Goal: Information Seeking & Learning: Learn about a topic

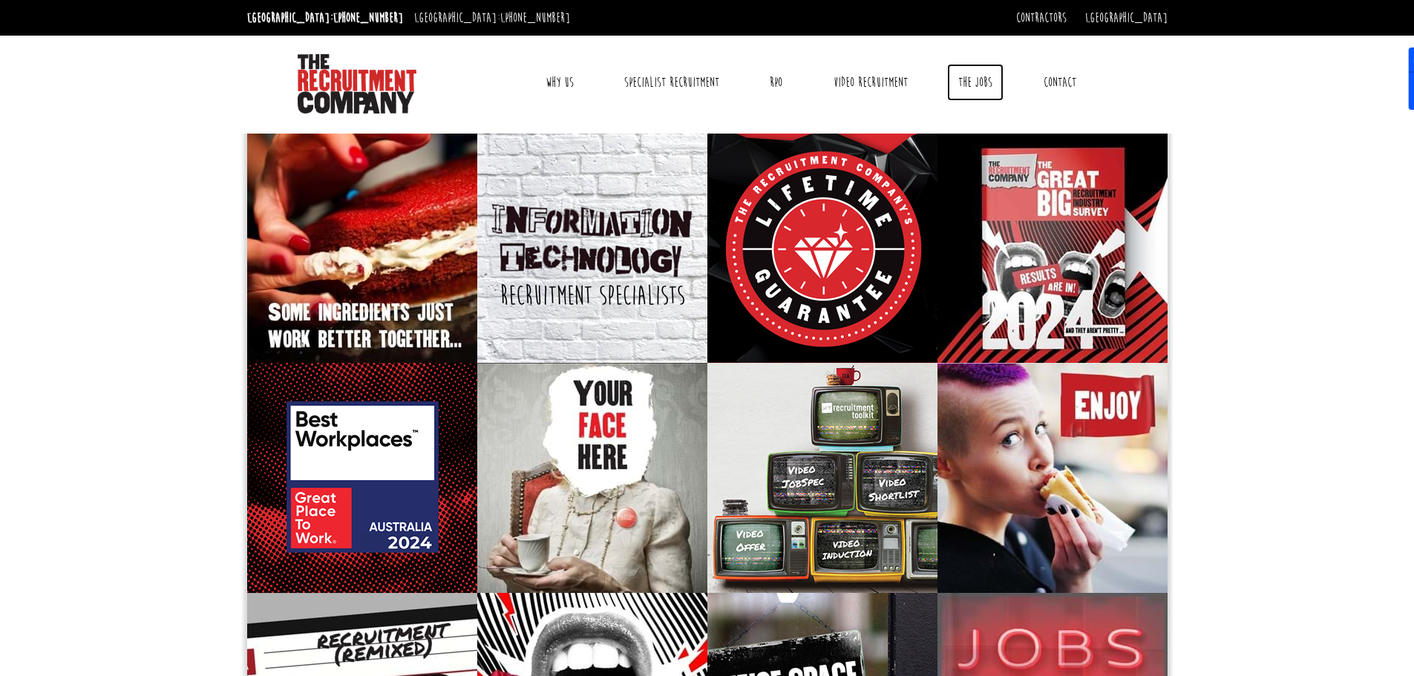
click at [968, 79] on link "The Jobs" at bounding box center [975, 82] width 56 height 37
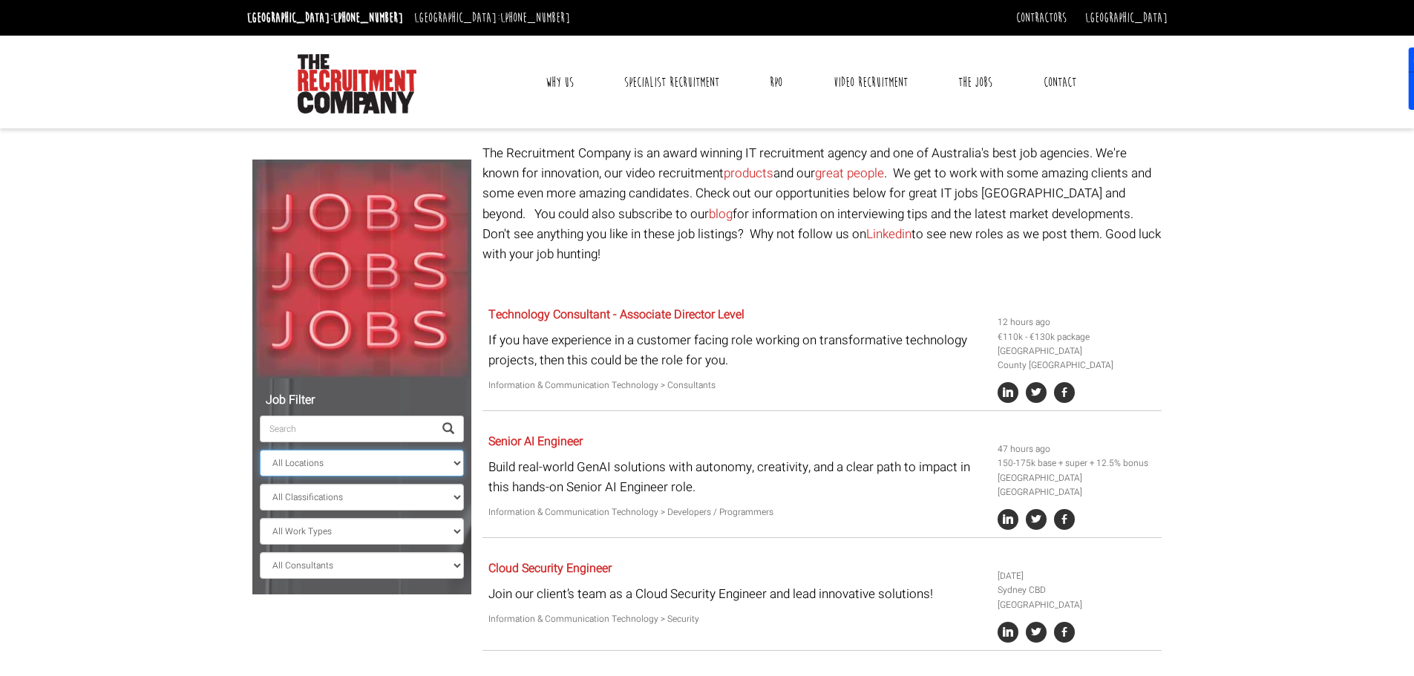
click at [450, 462] on select "All Locations Sydney Melbourne Ireland Sydney CBD Parramatta Circular Quay Nort…" at bounding box center [362, 463] width 204 height 27
select select "[GEOGRAPHIC_DATA]"
click at [260, 450] on select "All Locations Sydney Melbourne Ireland Sydney CBD Parramatta Circular Quay Nort…" at bounding box center [362, 463] width 204 height 27
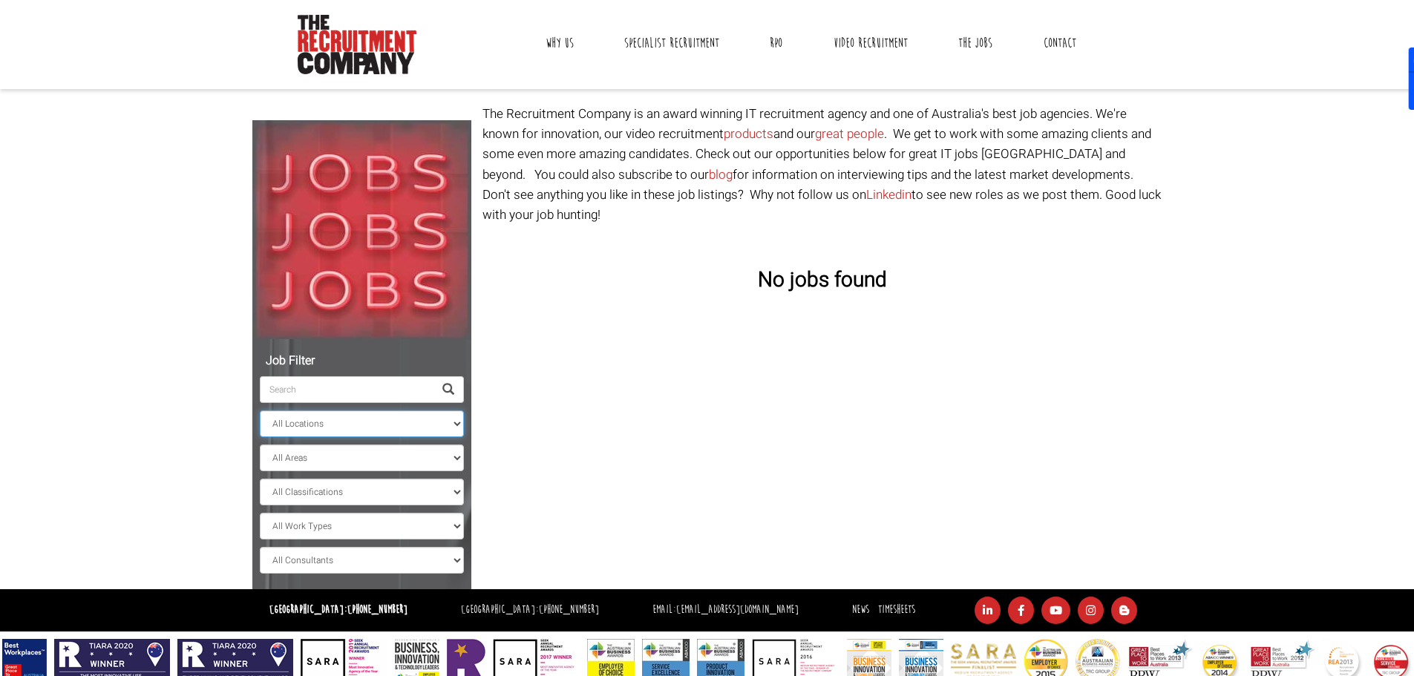
scroll to position [62, 0]
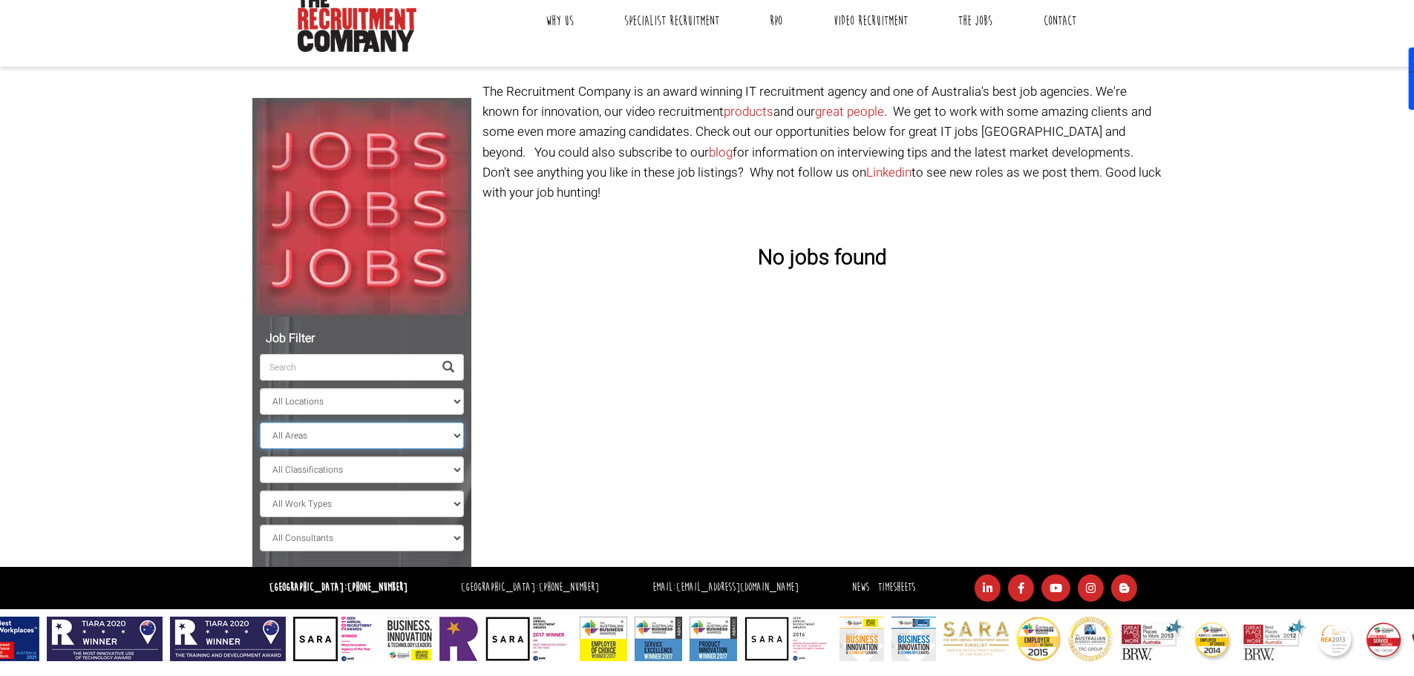
click at [455, 430] on select "All Areas" at bounding box center [362, 435] width 204 height 27
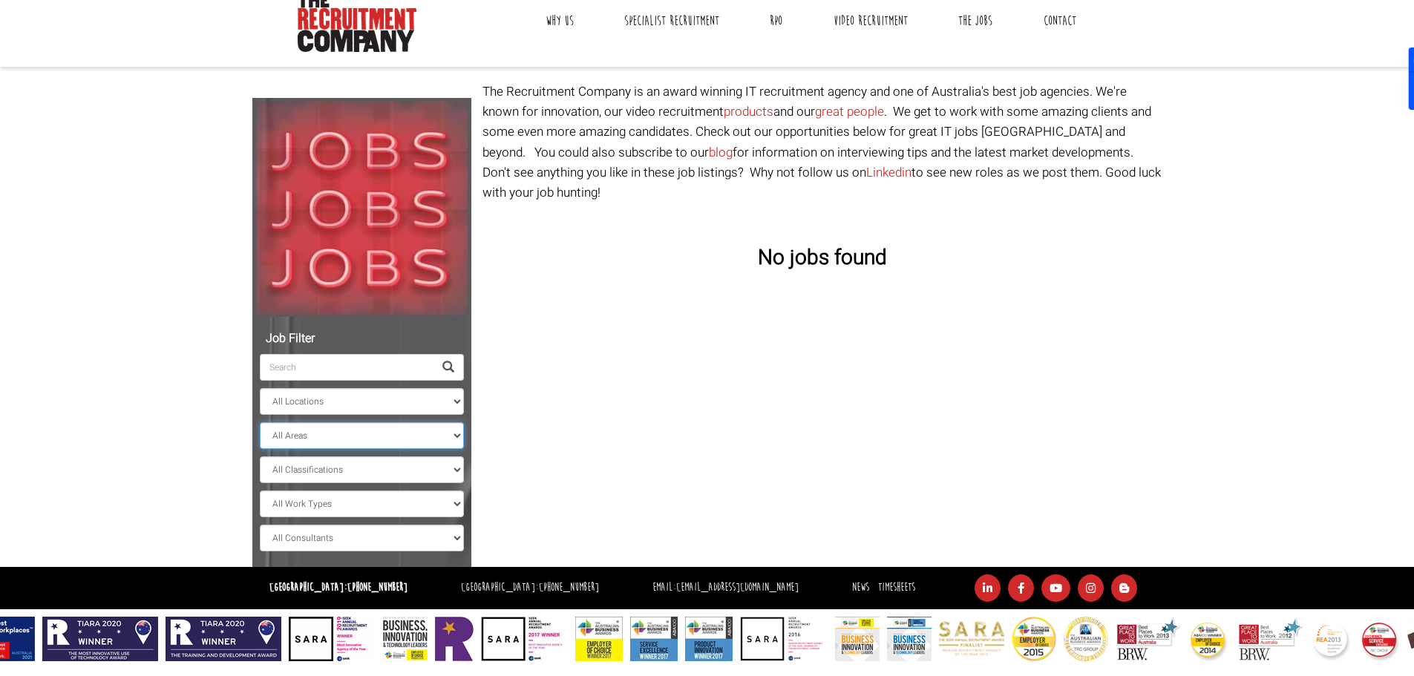
click at [453, 430] on select "All Areas" at bounding box center [362, 435] width 204 height 27
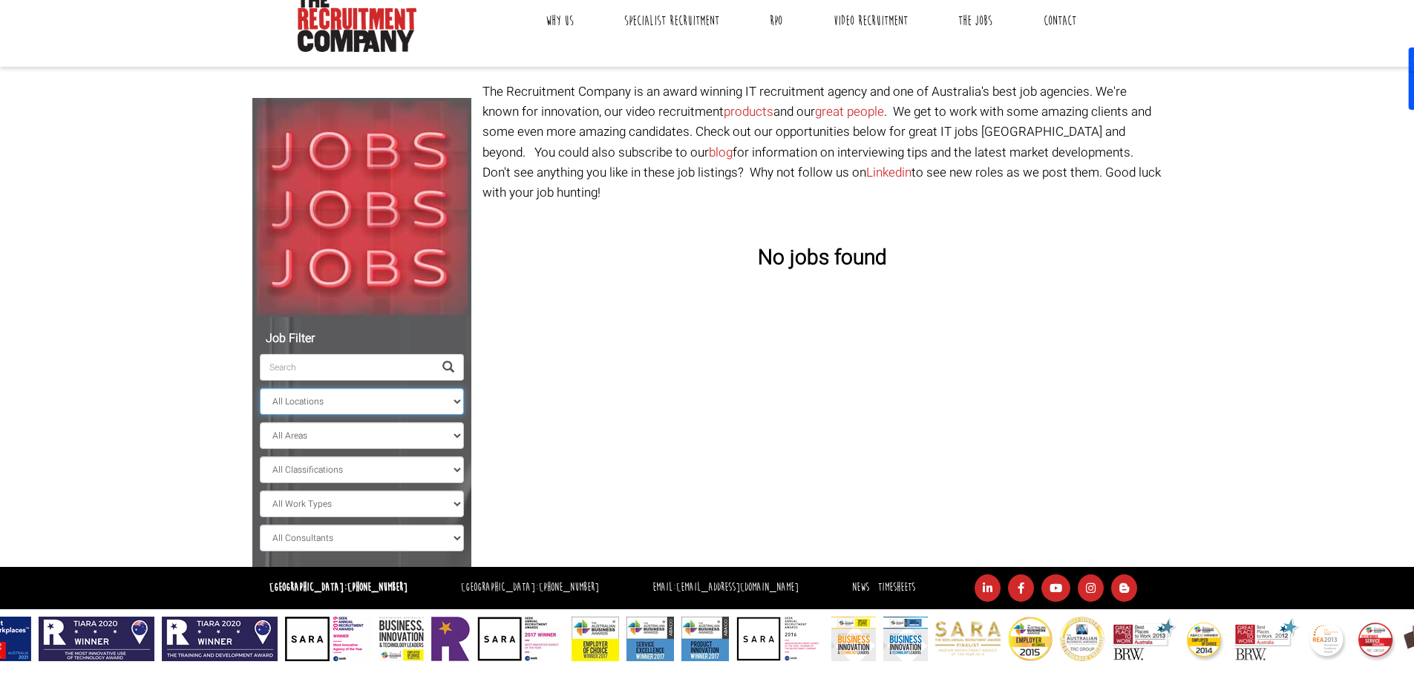
click at [448, 404] on select "All Locations Sydney Melbourne Ireland Sydney CBD Parramatta Circular Quay Nort…" at bounding box center [362, 401] width 204 height 27
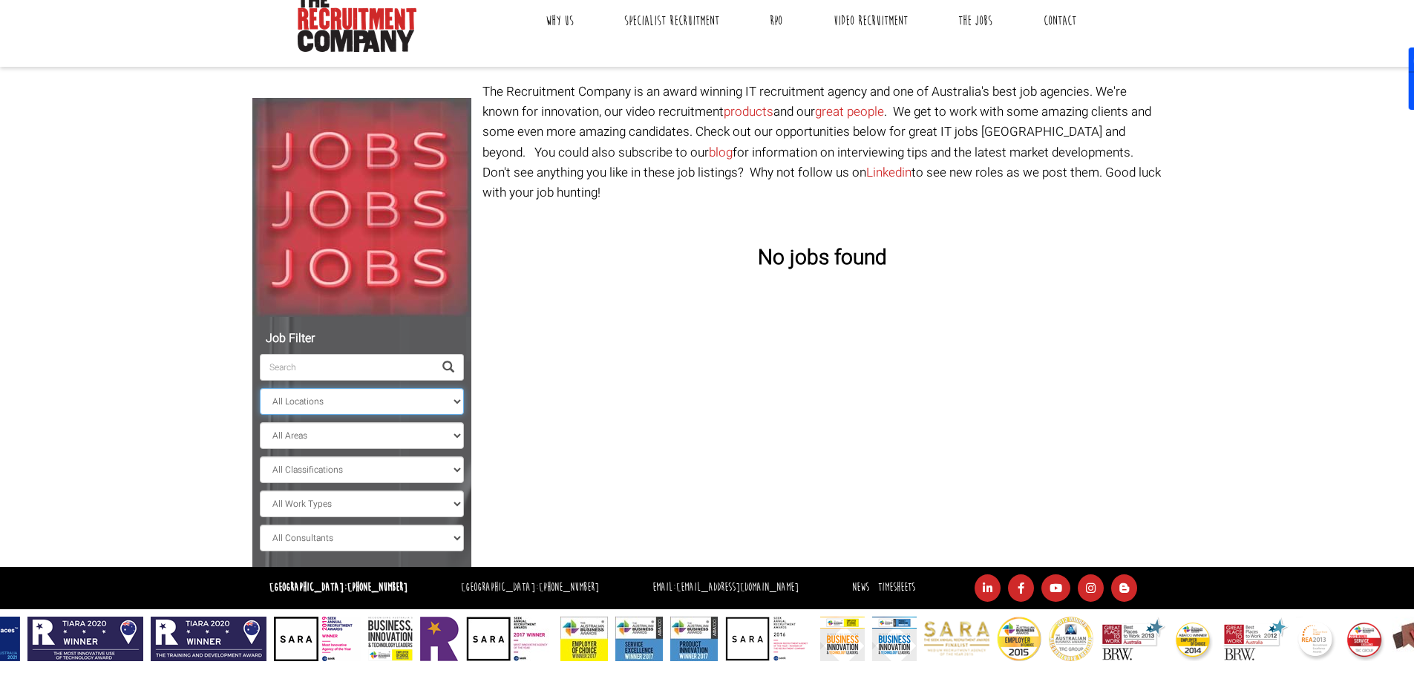
click at [260, 388] on select "All Locations Sydney Melbourne Ireland Sydney CBD Parramatta Circular Quay Nort…" at bounding box center [362, 401] width 204 height 27
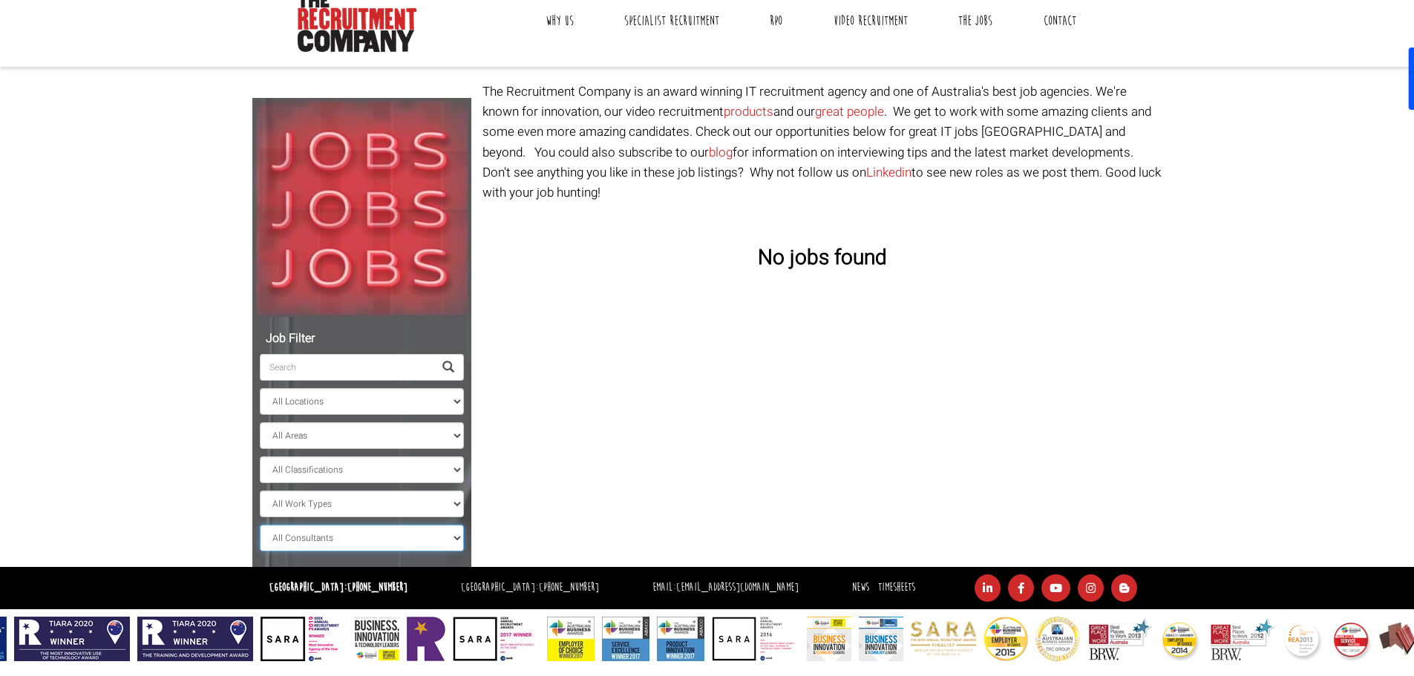
click at [431, 532] on select "All Consultants Adam - , Infrastructure, Cloud & DevOps, Contract Amanda - , In…" at bounding box center [362, 538] width 204 height 27
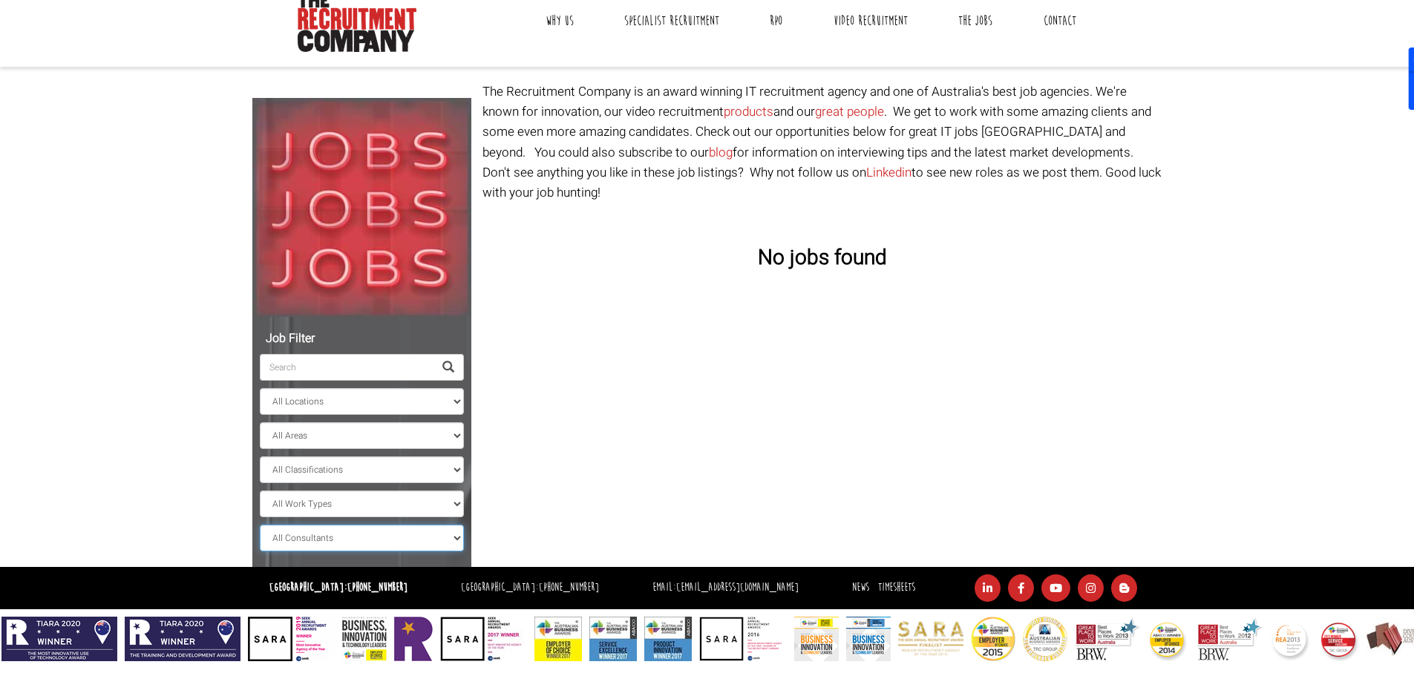
select select "[PERSON_NAME] [PERSON_NAME]"
click at [260, 525] on select "All Consultants Adam - , Infrastructure, Cloud & DevOps, Contract Amanda - , In…" at bounding box center [362, 538] width 204 height 27
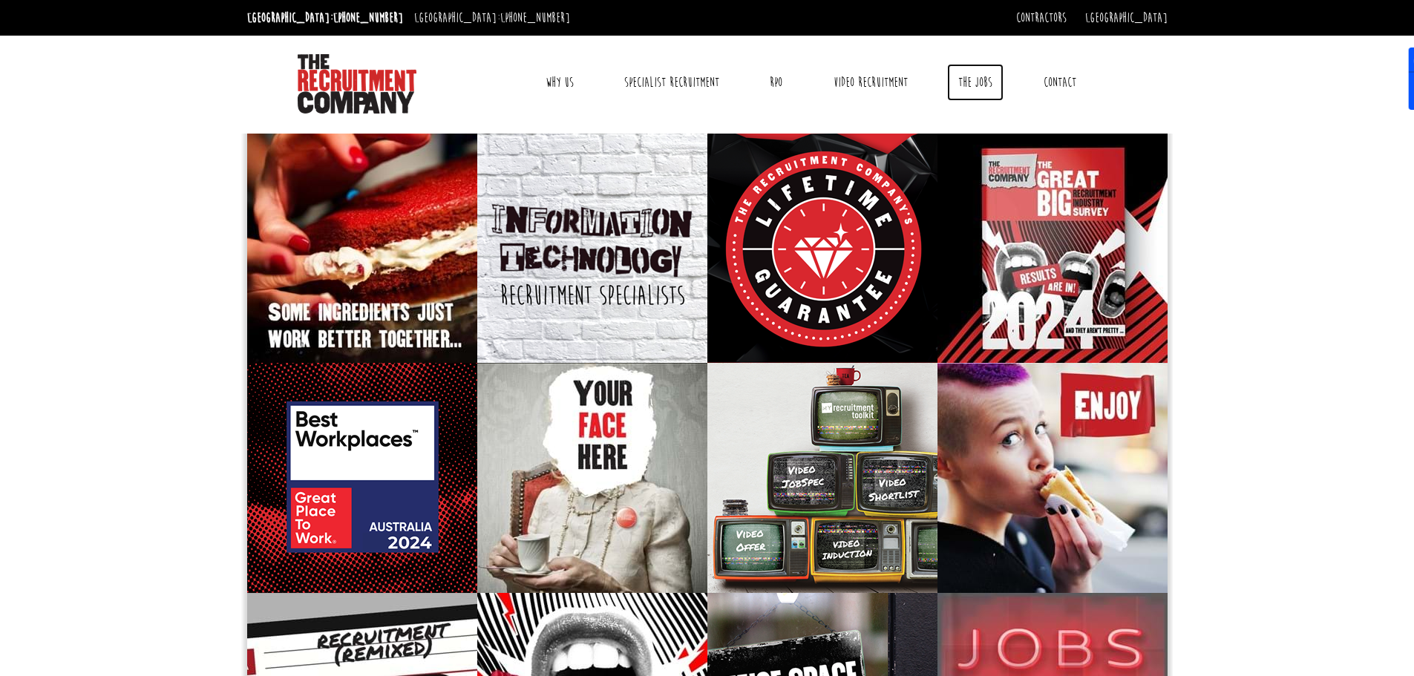
click at [987, 82] on link "The Jobs" at bounding box center [975, 82] width 56 height 37
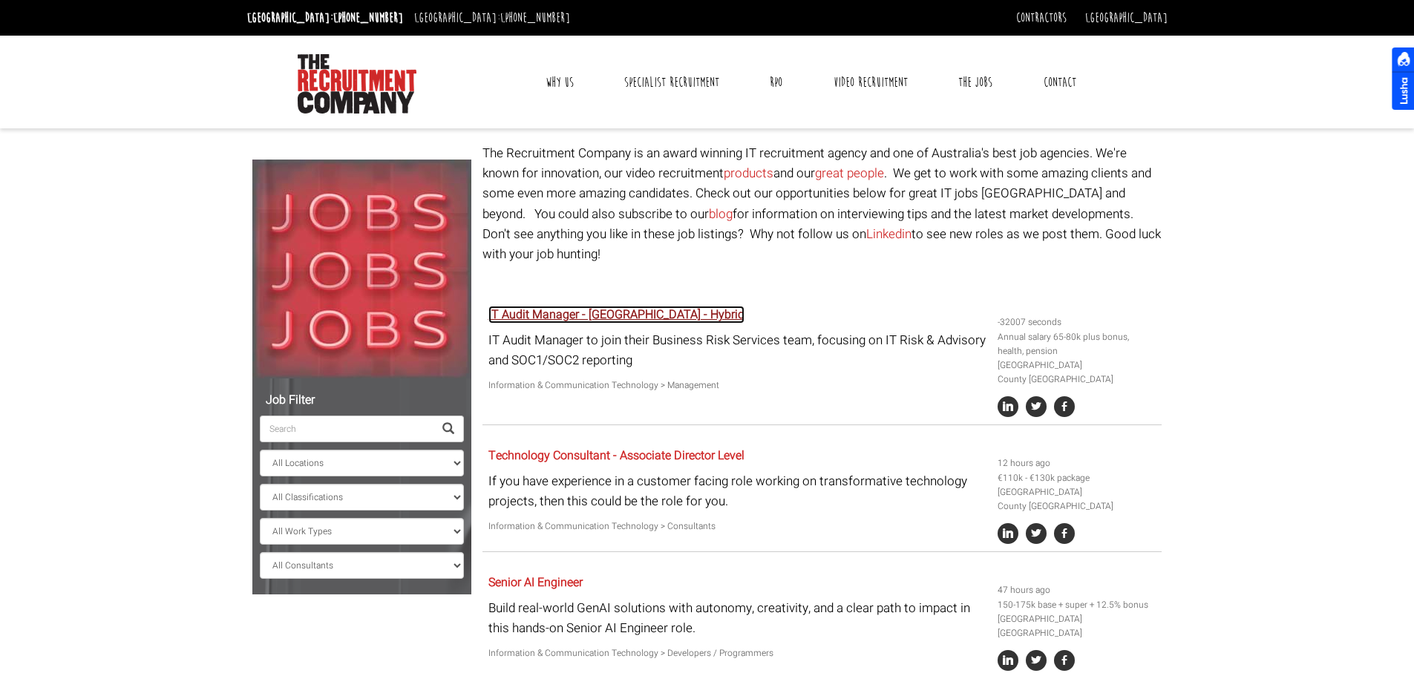
click at [617, 306] on link "IT Audit Manager - Dublin - Hybrid" at bounding box center [616, 315] width 256 height 18
